Goal: Transaction & Acquisition: Book appointment/travel/reservation

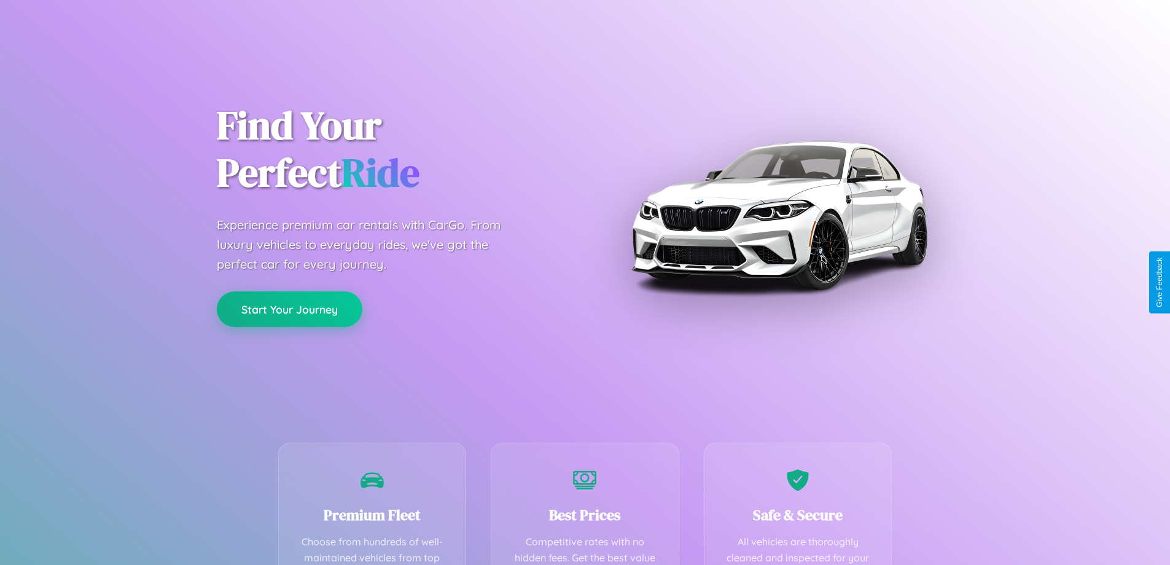
click at [289, 310] on button "Start Your Journey" at bounding box center [290, 309] width 146 height 36
click at [289, 308] on button "Start Your Journey" at bounding box center [290, 309] width 146 height 36
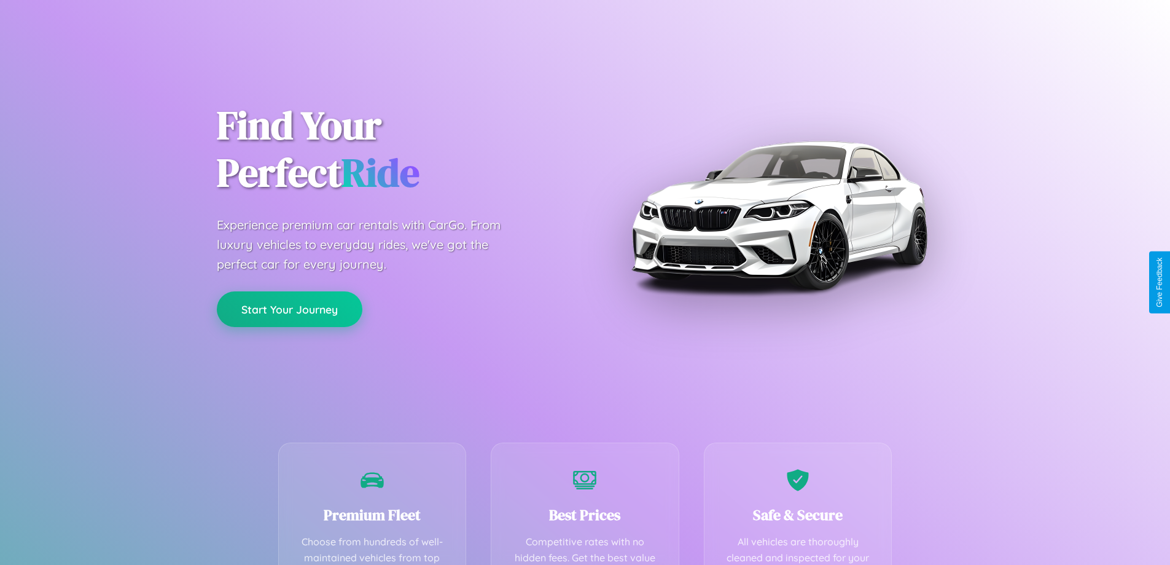
click at [289, 308] on button "Start Your Journey" at bounding box center [290, 309] width 146 height 36
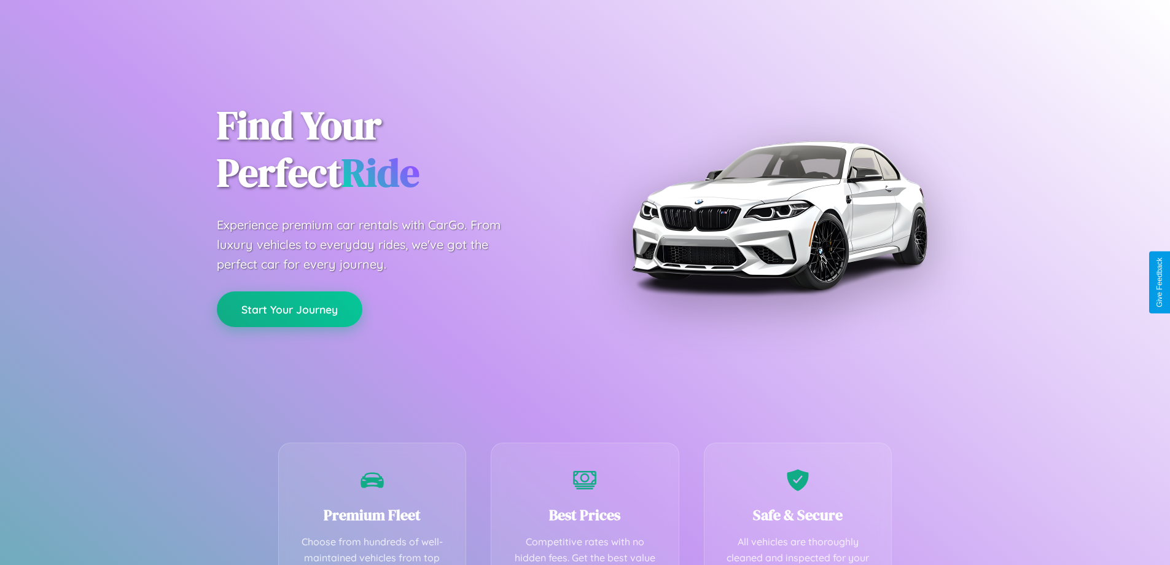
click at [289, 308] on button "Start Your Journey" at bounding box center [290, 309] width 146 height 36
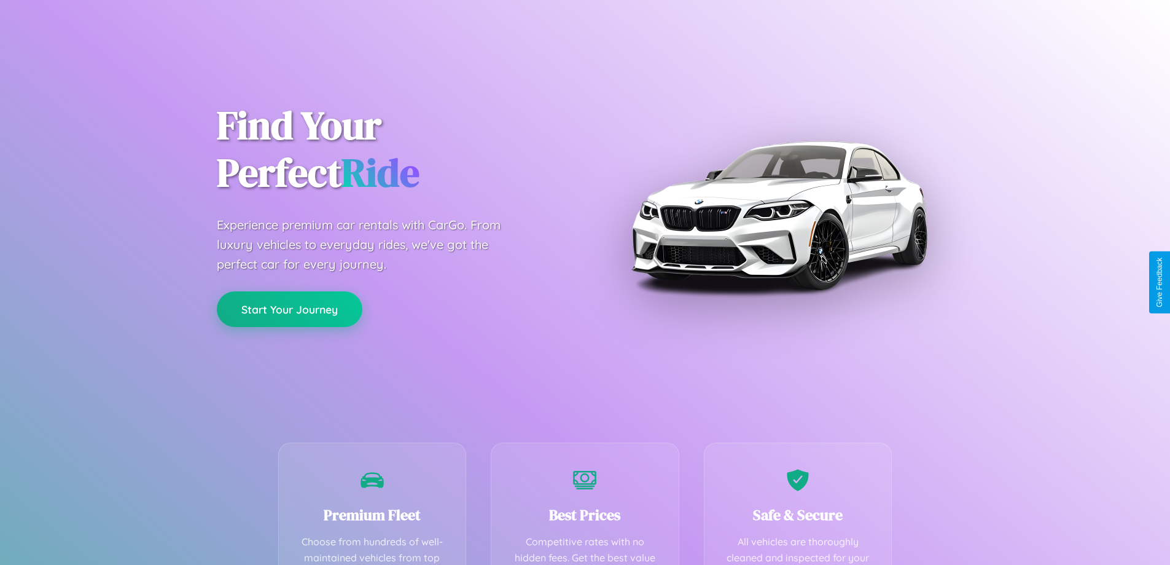
click at [289, 308] on button "Start Your Journey" at bounding box center [290, 309] width 146 height 36
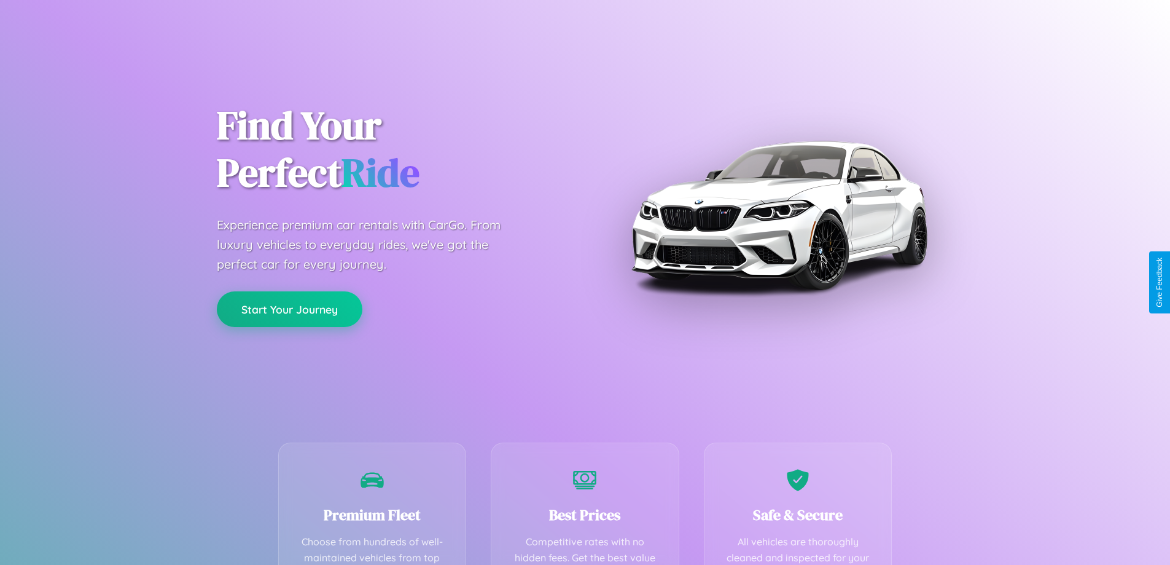
click at [289, 308] on button "Start Your Journey" at bounding box center [290, 309] width 146 height 36
